Goal: Task Accomplishment & Management: Use online tool/utility

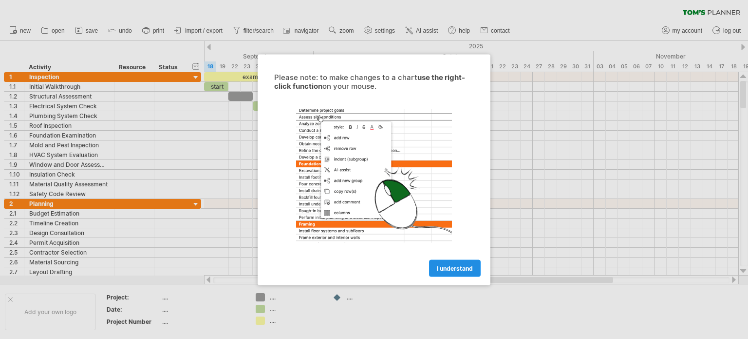
click at [469, 267] on span "I understand" at bounding box center [455, 267] width 36 height 7
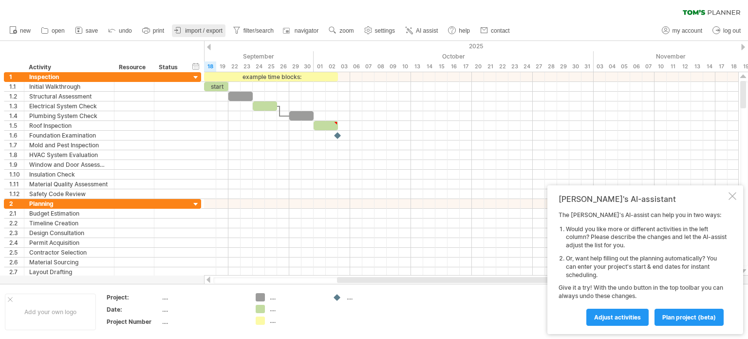
click at [187, 30] on span "import / export" at bounding box center [204, 30] width 38 height 7
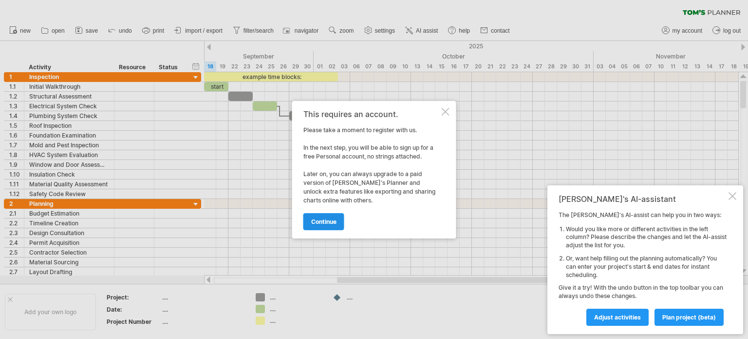
click at [334, 221] on span "continue" at bounding box center [323, 221] width 25 height 7
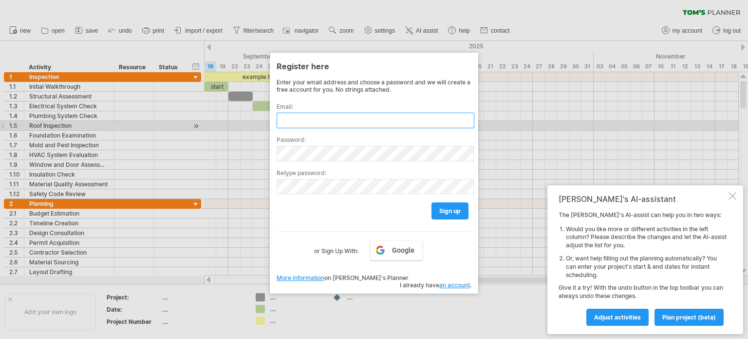
click at [312, 122] on input "text" at bounding box center [376, 121] width 198 height 16
type input "**********"
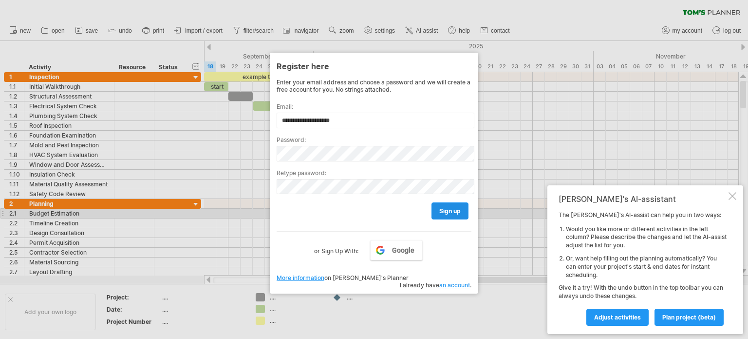
click at [452, 211] on span "sign up" at bounding box center [449, 210] width 21 height 7
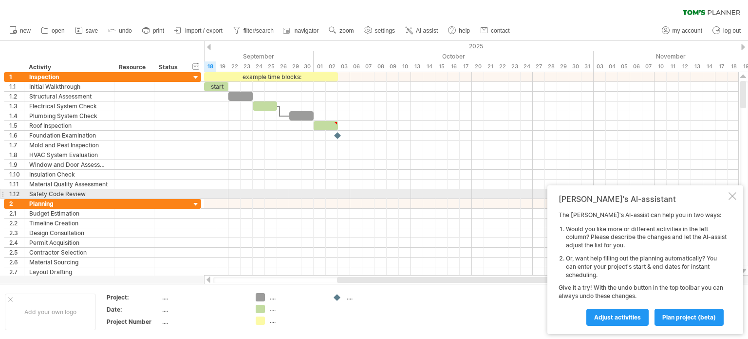
click at [730, 198] on div at bounding box center [733, 196] width 8 height 8
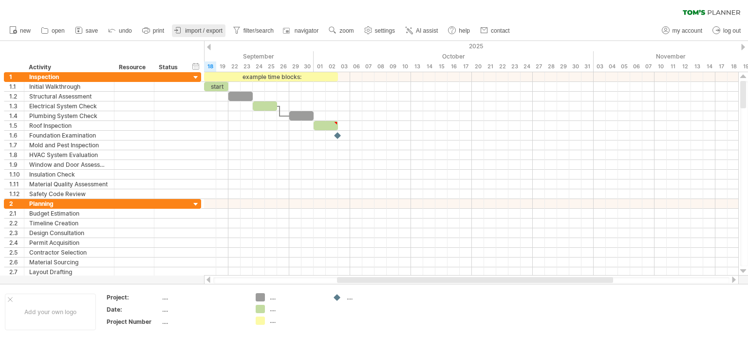
click at [179, 33] on icon at bounding box center [178, 30] width 4 height 6
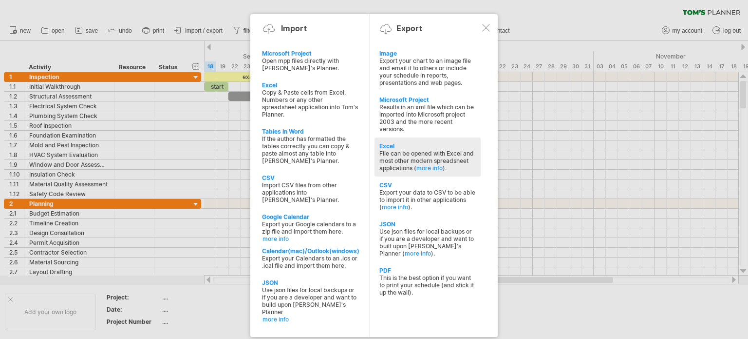
click at [395, 155] on div "File can be opened with Excel and most other modern spreadsheet applications ( …" at bounding box center [428, 161] width 96 height 22
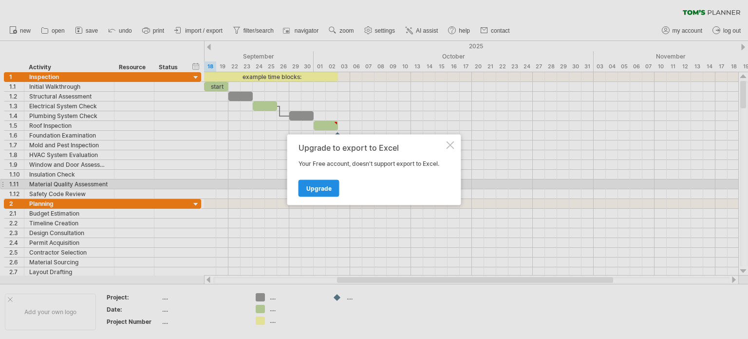
click at [324, 188] on span "Upgrade" at bounding box center [318, 187] width 25 height 7
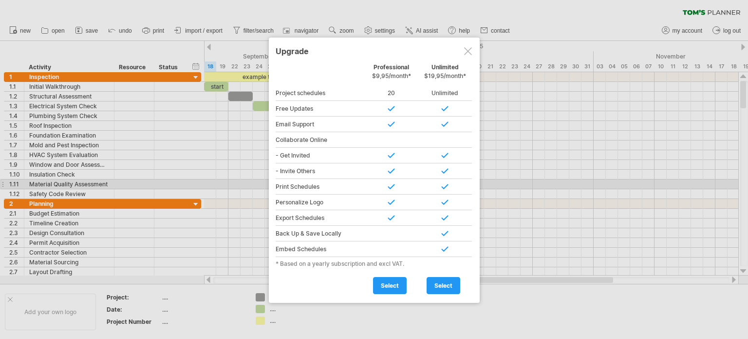
click at [468, 48] on div at bounding box center [468, 51] width 8 height 8
